Goal: Information Seeking & Learning: Learn about a topic

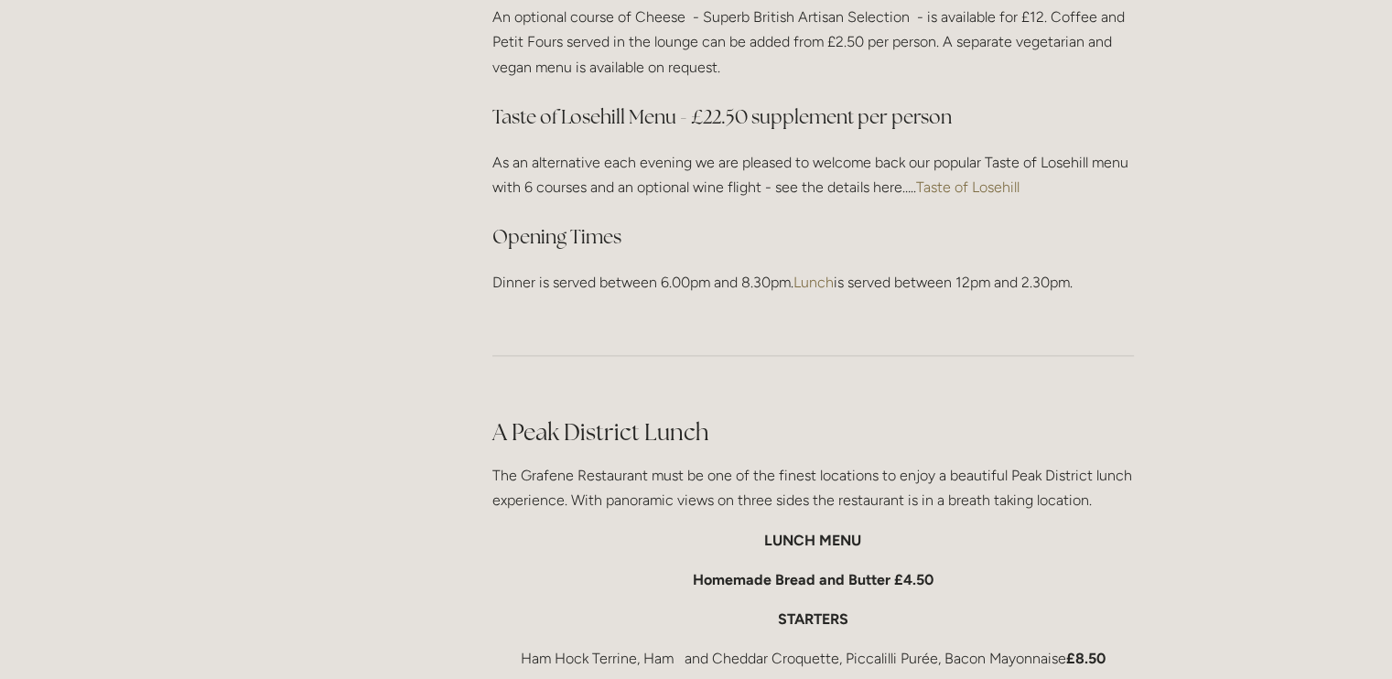
scroll to position [2591, 0]
click at [969, 178] on link "Taste of Losehill" at bounding box center [967, 186] width 103 height 17
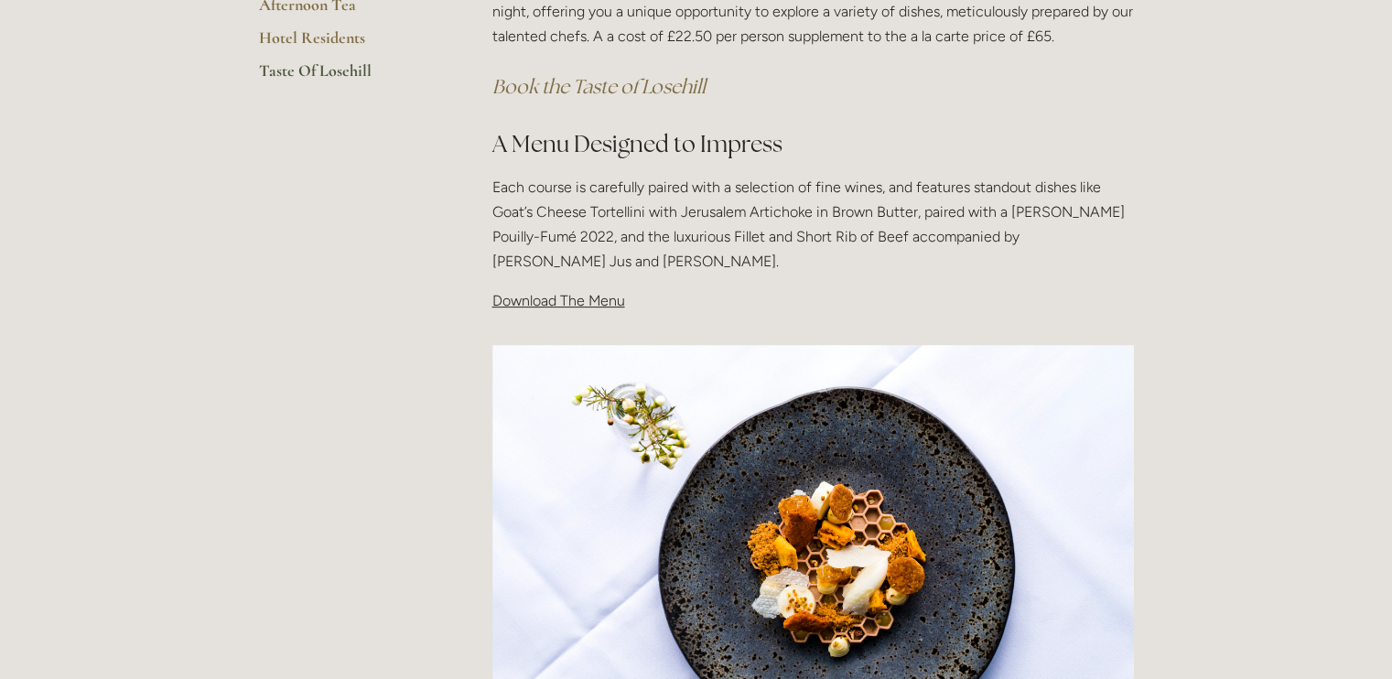
scroll to position [501, 0]
click at [553, 292] on span "Download The Menu" at bounding box center [558, 299] width 133 height 17
click at [552, 298] on span "Download The Menu" at bounding box center [558, 299] width 133 height 17
click at [855, 244] on p "Each course is carefully paired with a selection of fine wines, and features st…" at bounding box center [812, 224] width 641 height 100
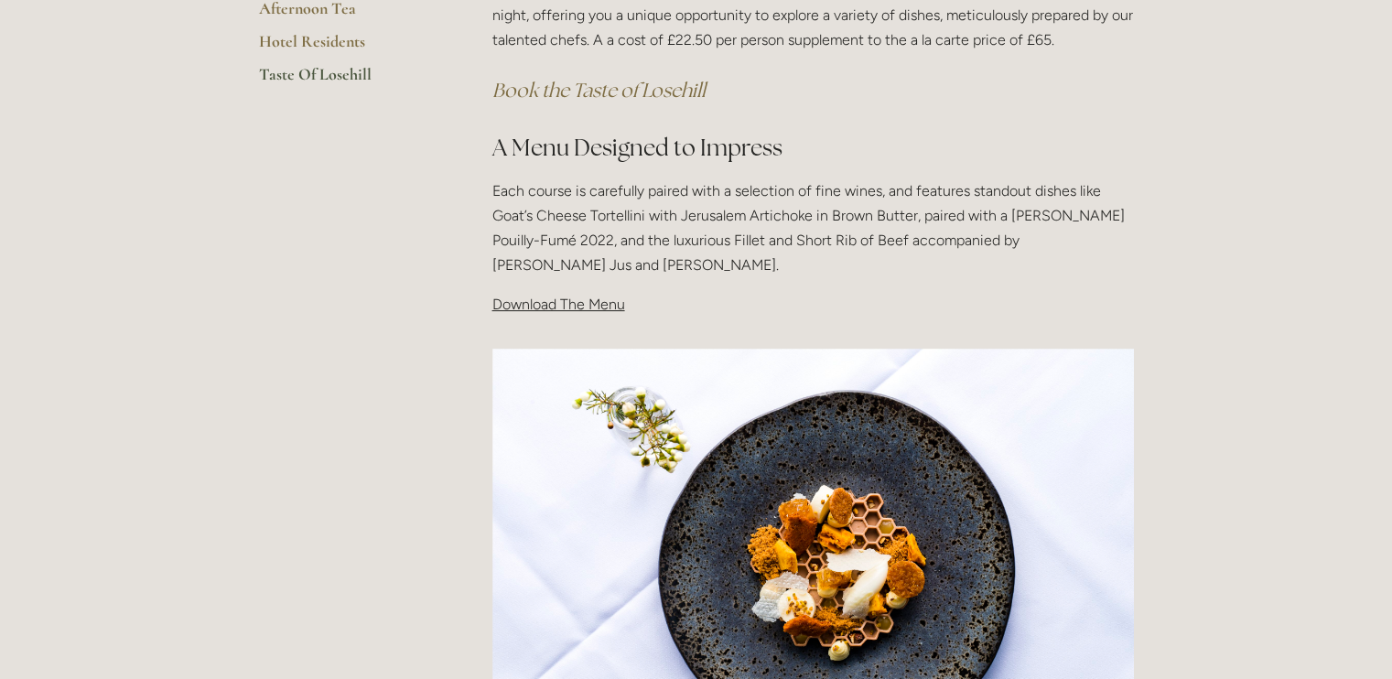
scroll to position [0, 0]
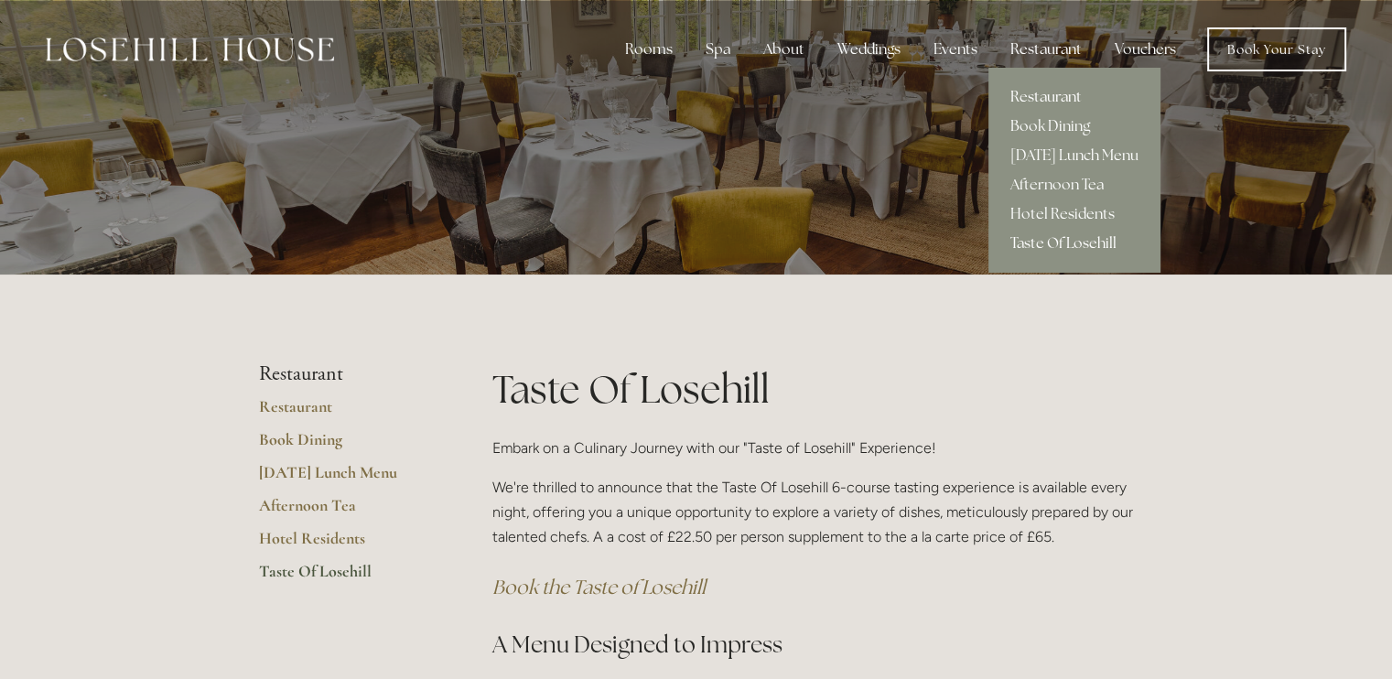
click at [1038, 91] on link "Restaurant" at bounding box center [1074, 96] width 172 height 29
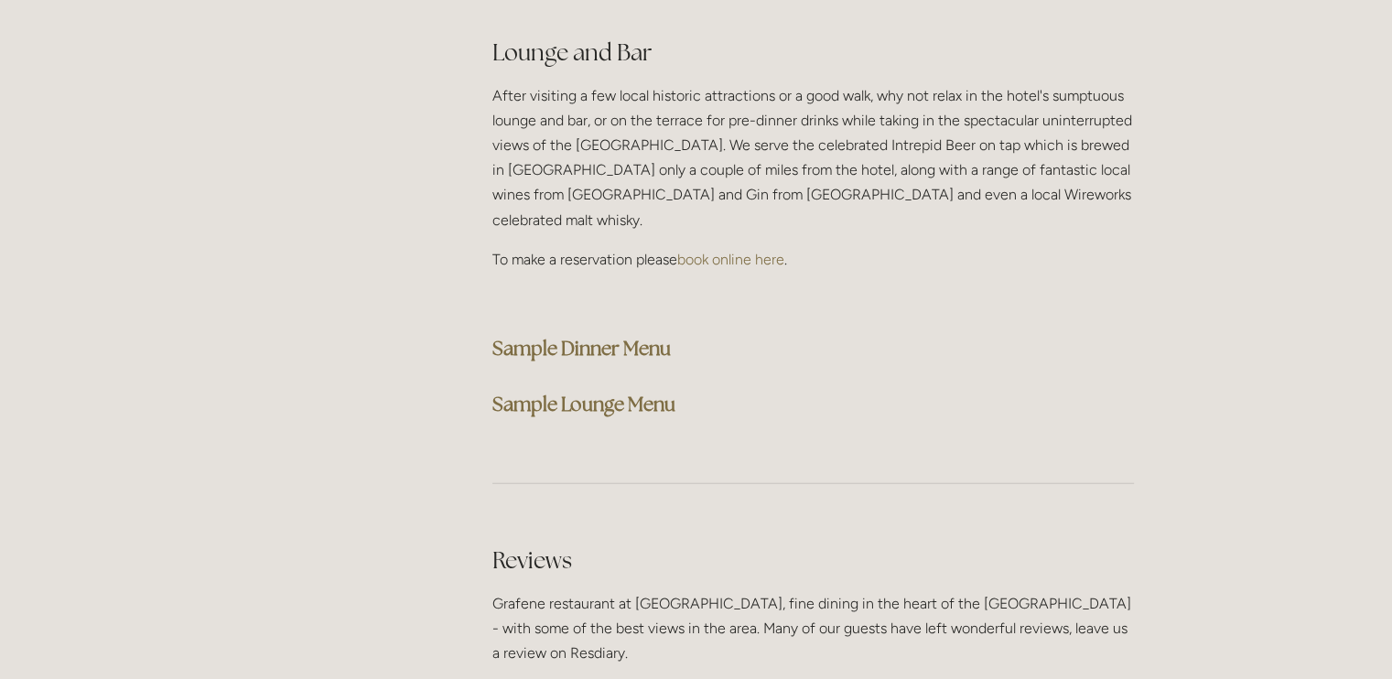
scroll to position [4640, 0]
click at [595, 337] on strong "Sample Dinner Menu" at bounding box center [581, 349] width 178 height 25
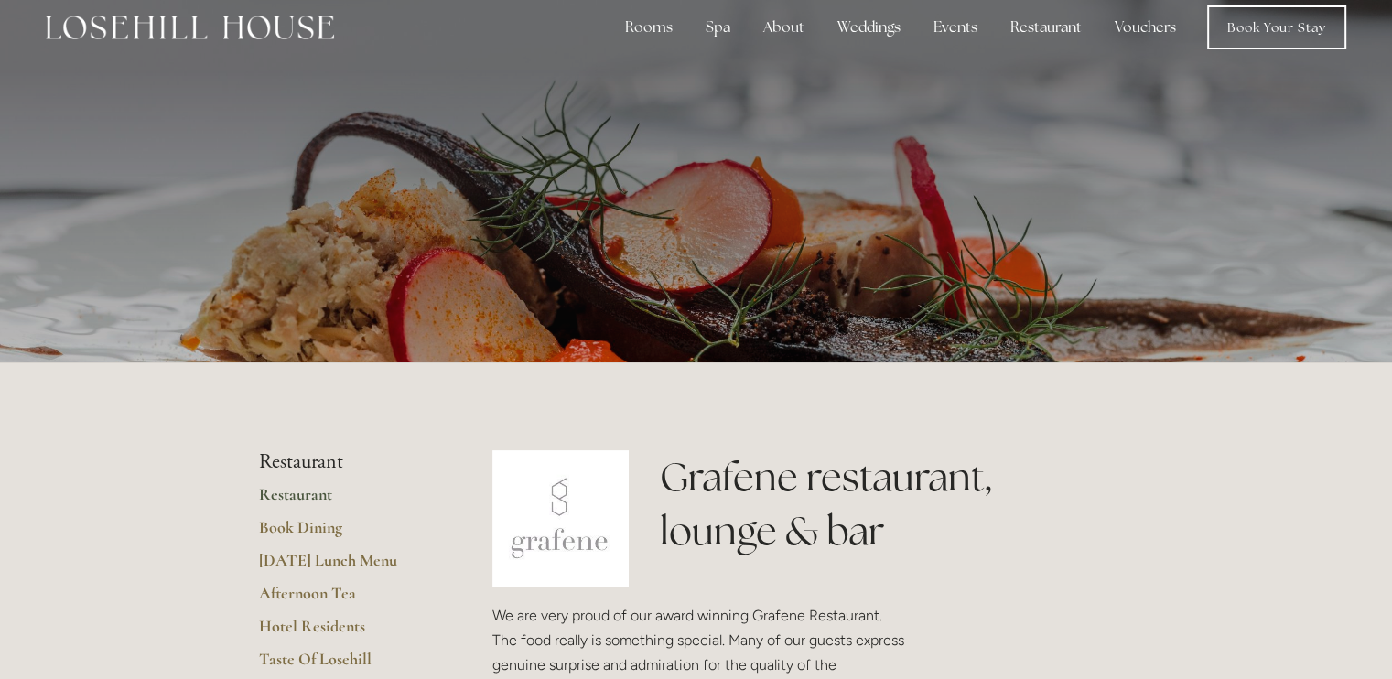
scroll to position [0, 0]
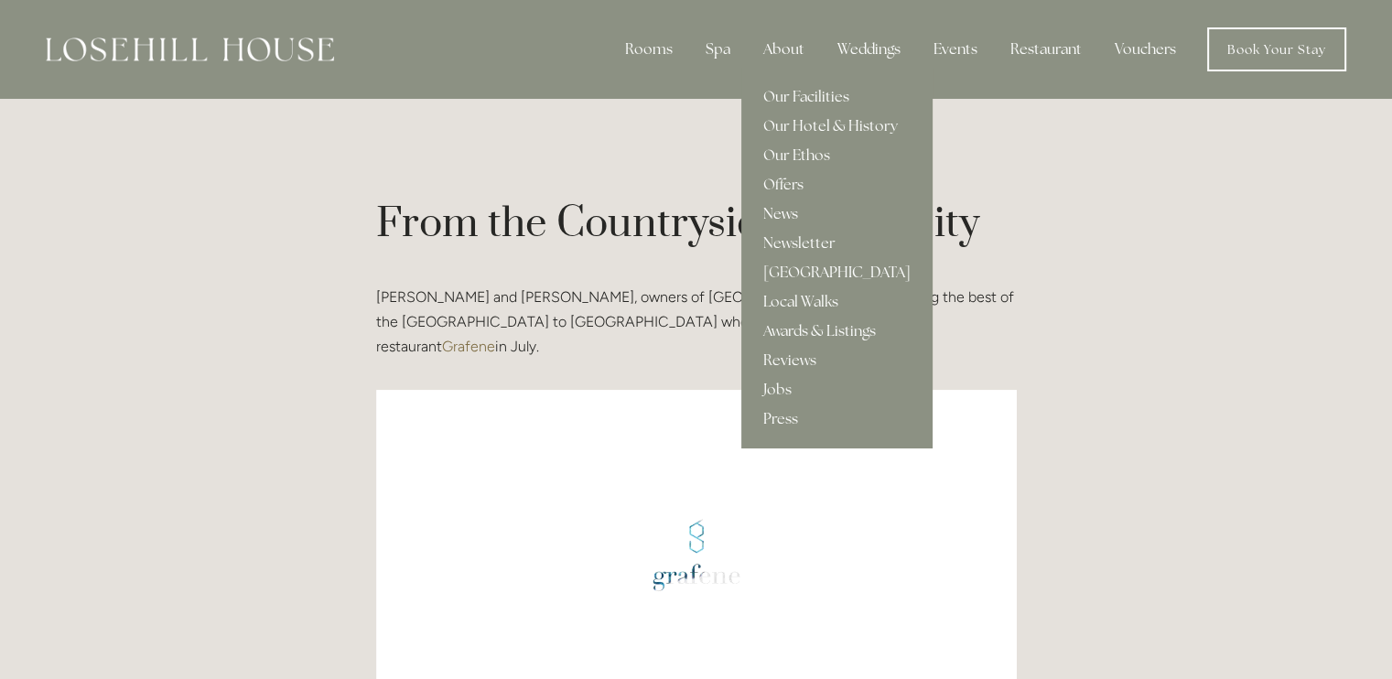
click at [787, 212] on link "News" at bounding box center [836, 213] width 191 height 29
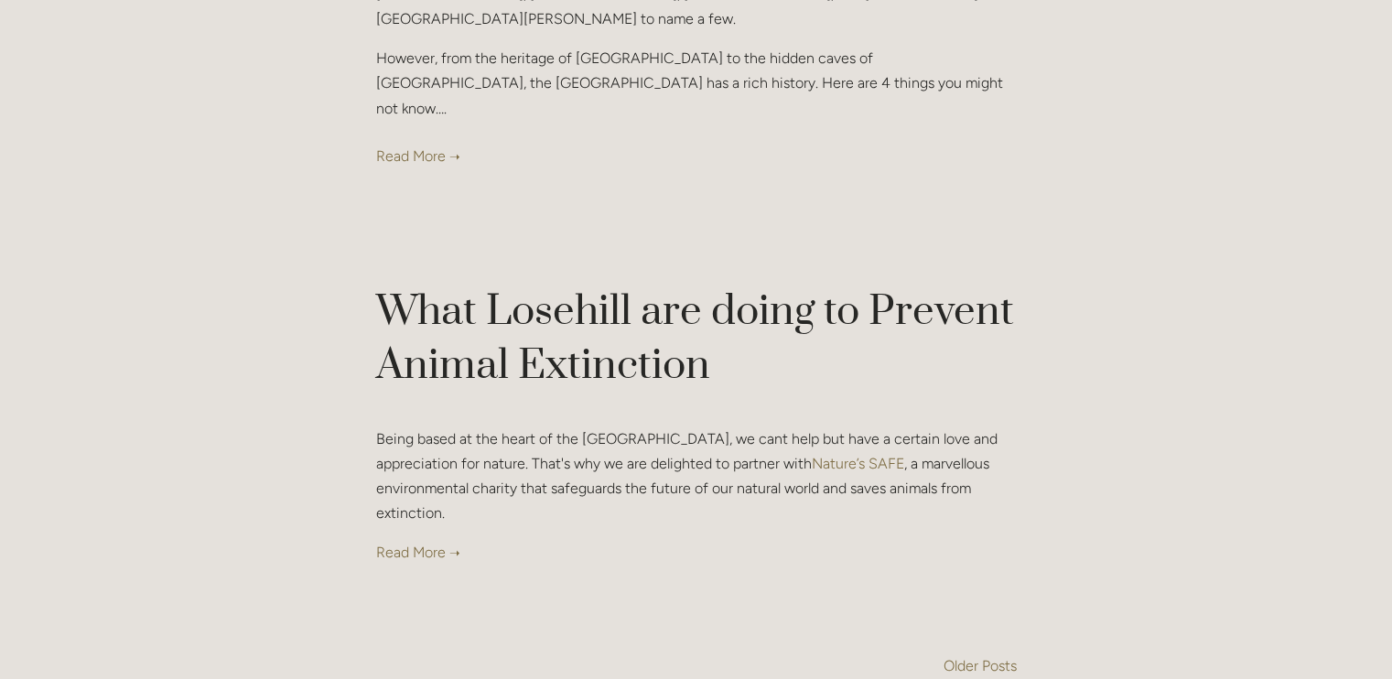
scroll to position [8448, 0]
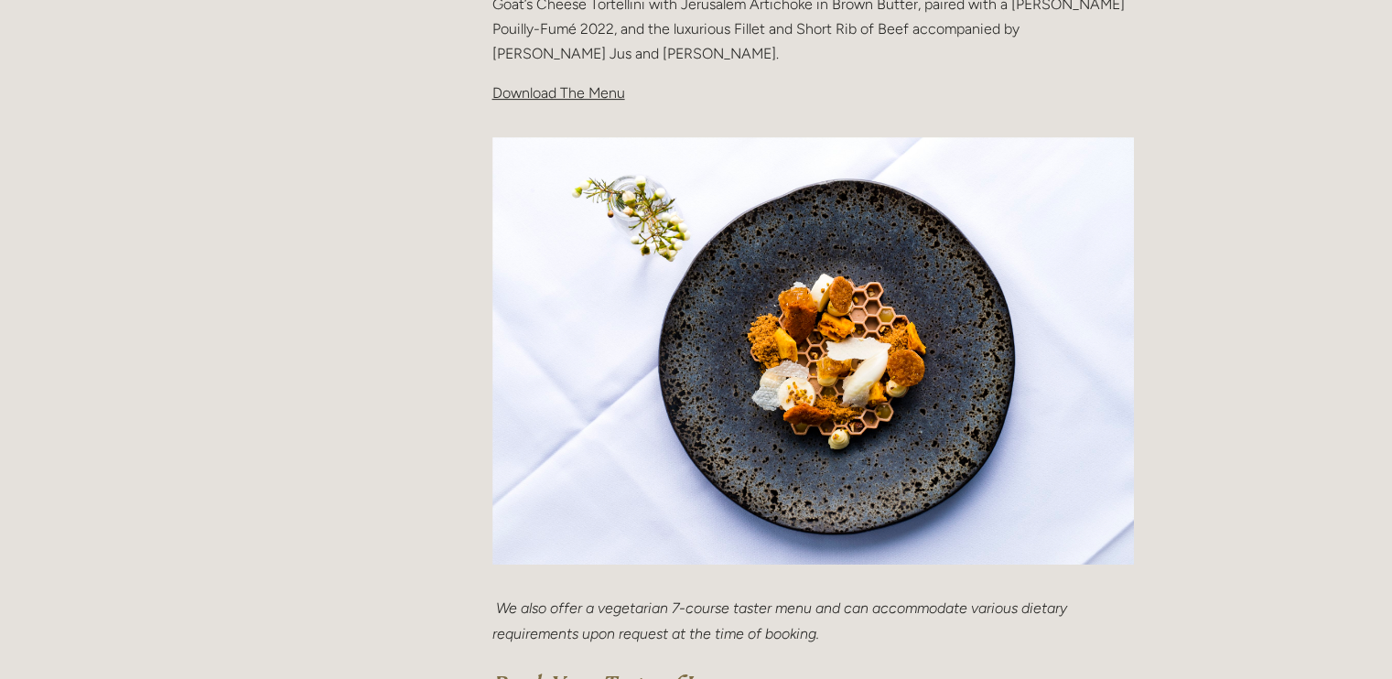
scroll to position [709, 0]
